Goal: Transaction & Acquisition: Subscribe to service/newsletter

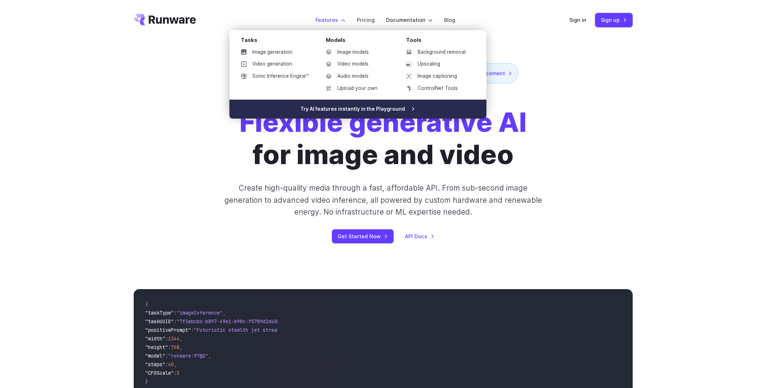
click at [381, 106] on link "Try AI features instantly in the Playground" at bounding box center [357, 109] width 257 height 19
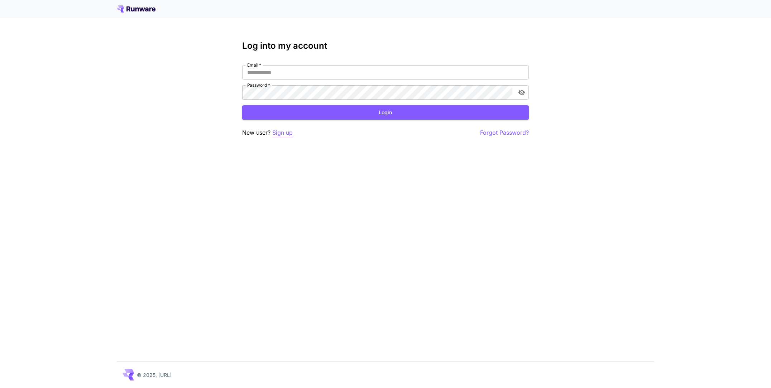
click at [283, 132] on p "Sign up" at bounding box center [282, 132] width 20 height 9
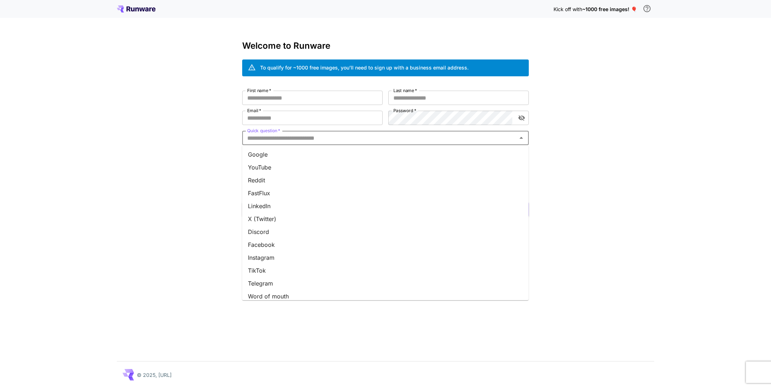
click at [264, 135] on input "Quick question   *" at bounding box center [379, 138] width 271 height 10
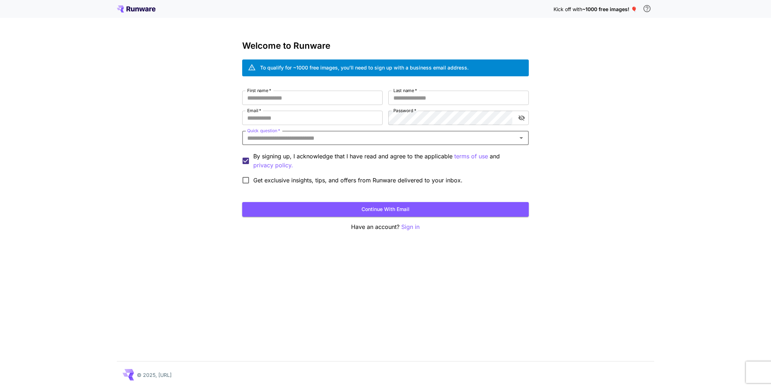
click at [264, 135] on input "Quick question   *" at bounding box center [379, 138] width 271 height 10
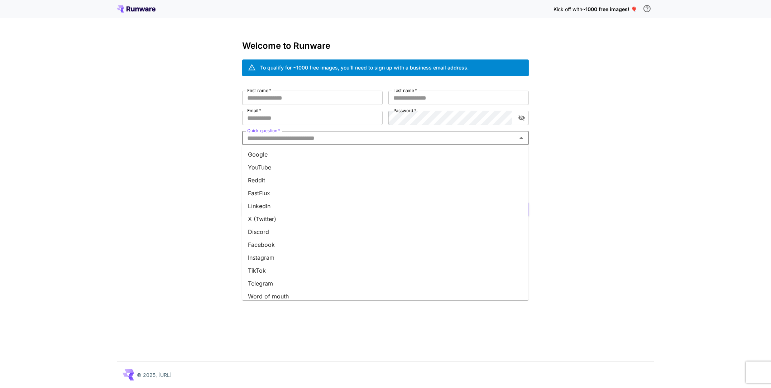
click at [264, 135] on input "Quick question   *" at bounding box center [379, 138] width 271 height 10
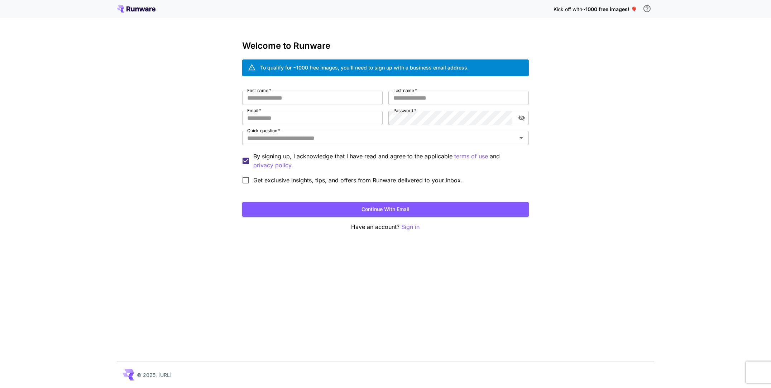
click at [190, 198] on div "Kick off with ~1000 free images! 🎈 Welcome to Runware To qualify for ~1000 free…" at bounding box center [385, 194] width 771 height 388
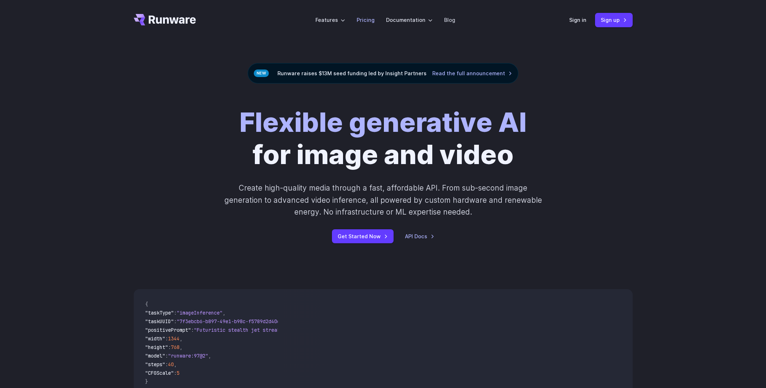
click at [366, 20] on link "Pricing" at bounding box center [366, 20] width 18 height 8
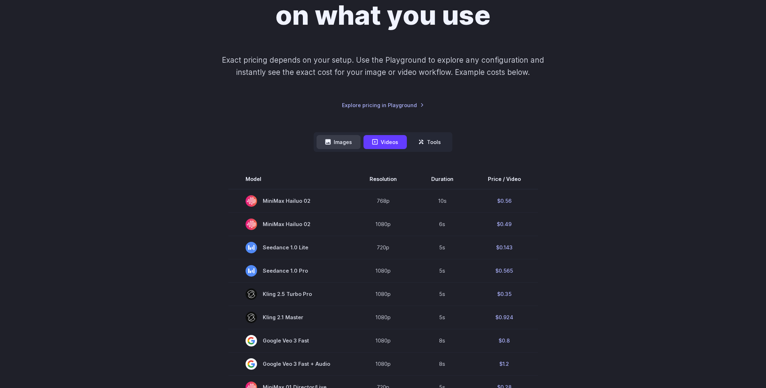
click at [335, 146] on button "Images" at bounding box center [338, 142] width 44 height 14
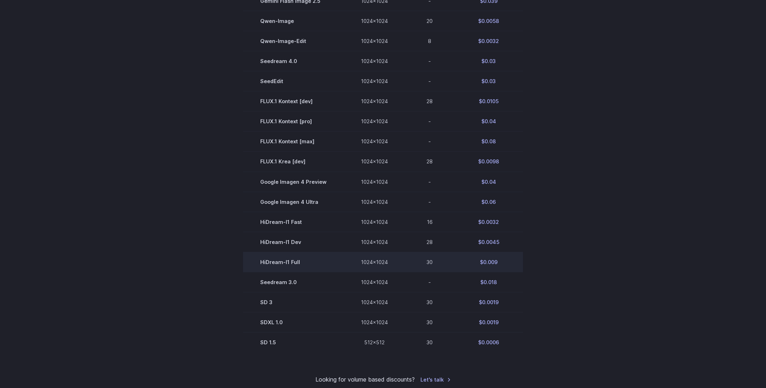
scroll to position [179, 0]
